Goal: Task Accomplishment & Management: Use online tool/utility

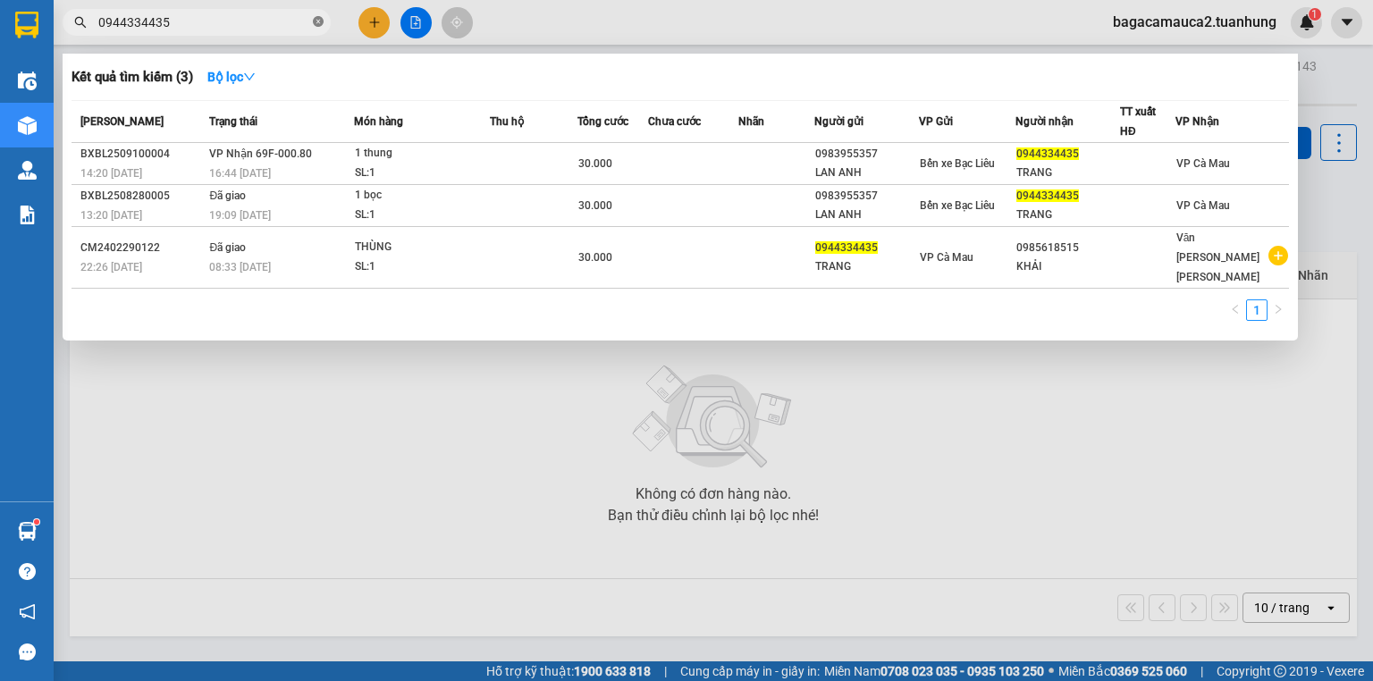
click at [317, 21] on icon "close-circle" at bounding box center [318, 21] width 11 height 11
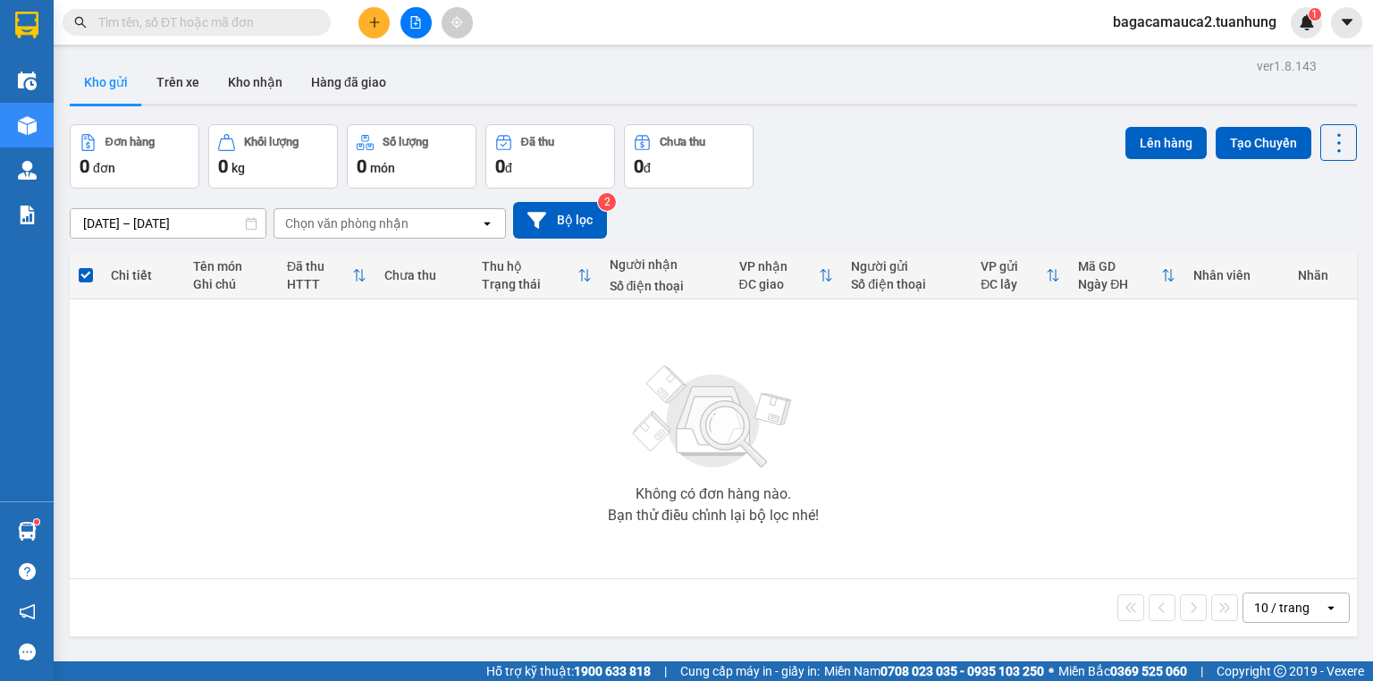
click at [261, 10] on span at bounding box center [197, 22] width 268 height 27
click at [209, 23] on input "text" at bounding box center [203, 23] width 211 height 20
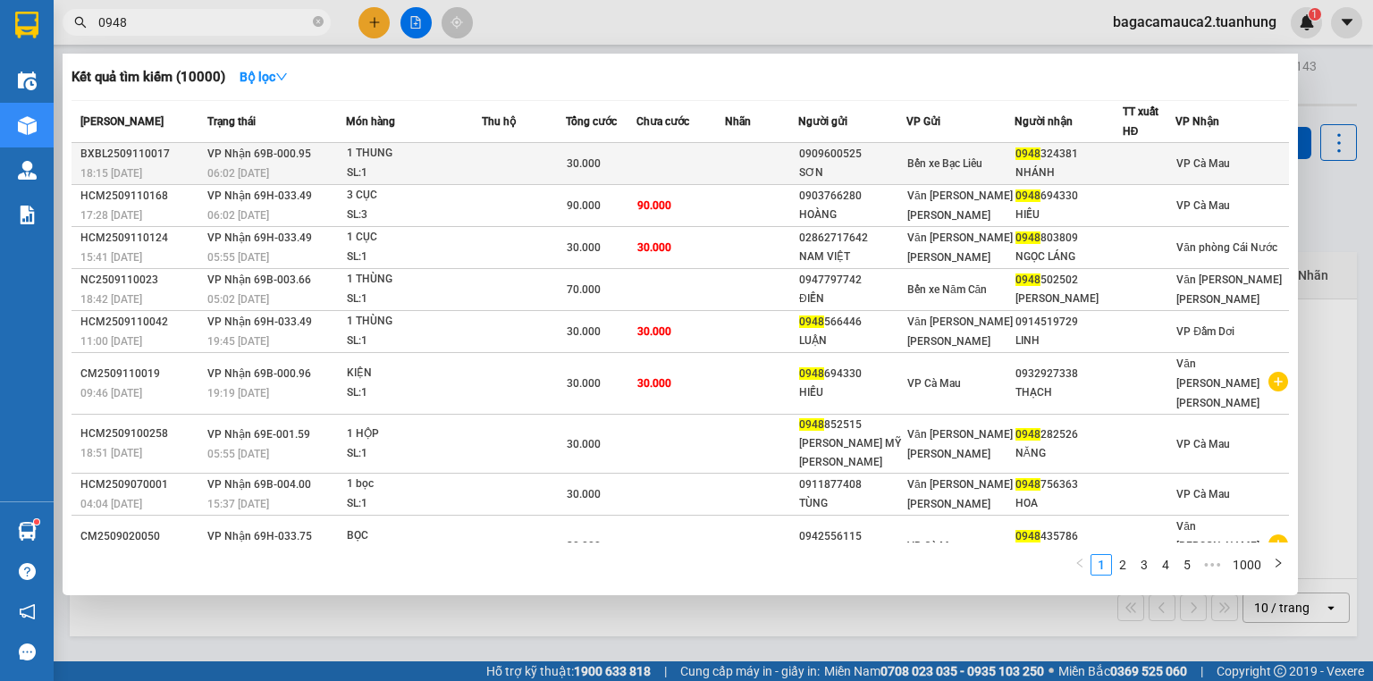
type input "0948"
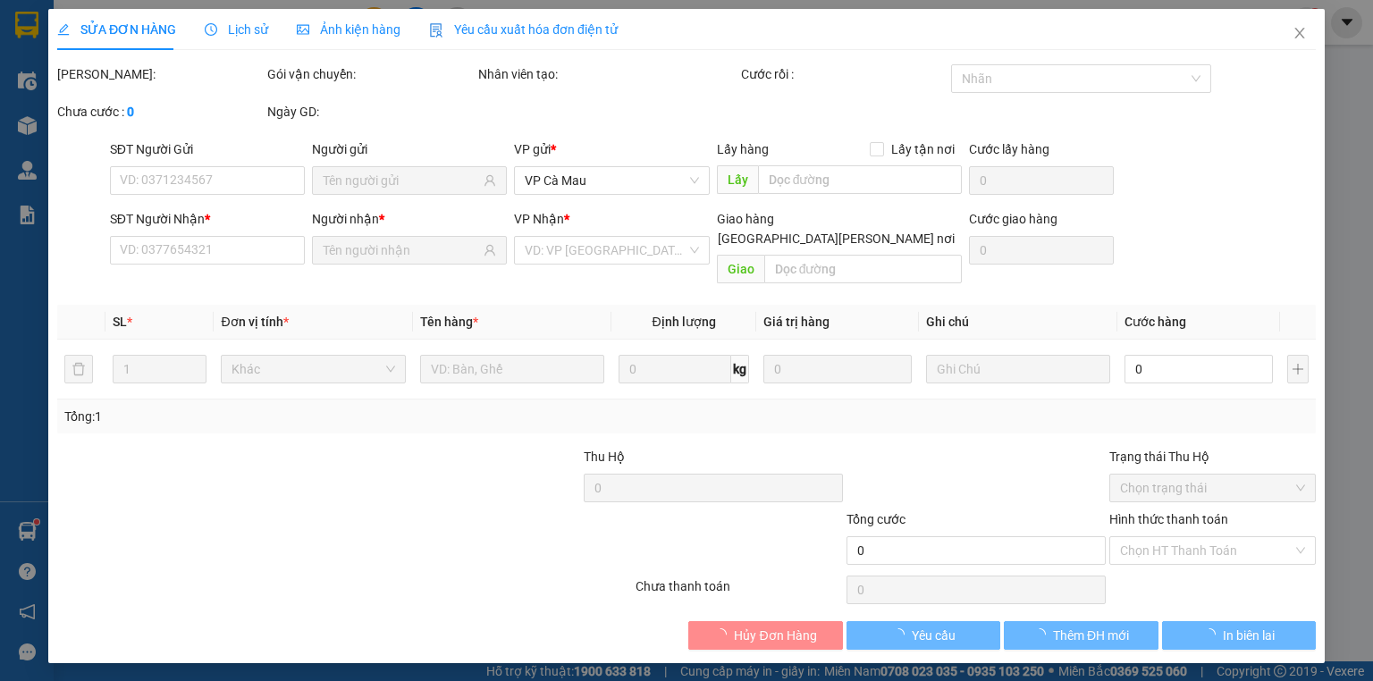
type input "0909600525"
type input "SƠN"
type input "0948324381"
type input "NHÁNH"
type input "30.000"
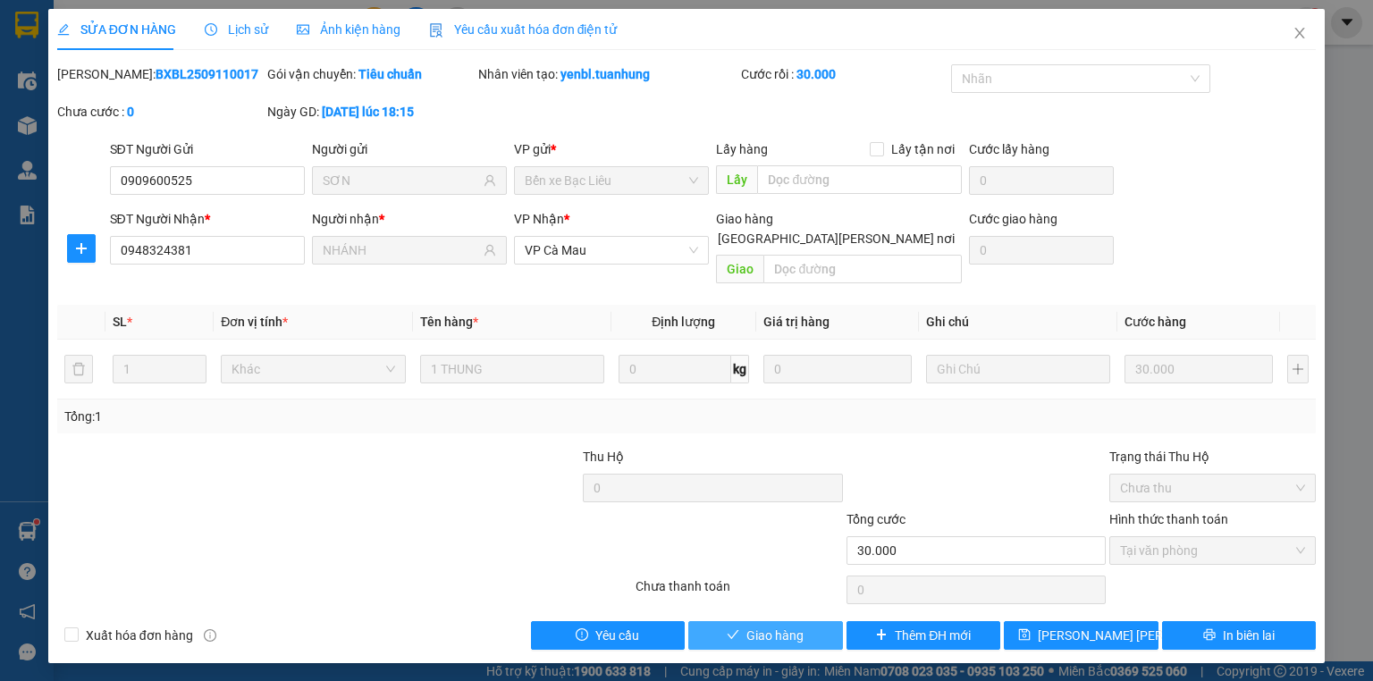
click at [798, 626] on span "Giao hàng" at bounding box center [775, 636] width 57 height 20
